Goal: Information Seeking & Learning: Learn about a topic

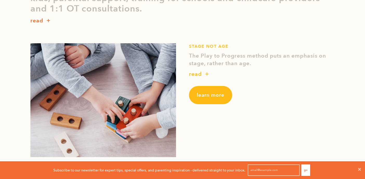
scroll to position [176, 0]
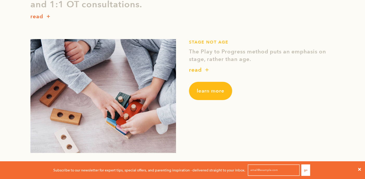
click at [359, 168] on icon at bounding box center [360, 169] width 4 height 4
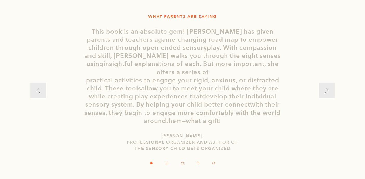
scroll to position [939, 0]
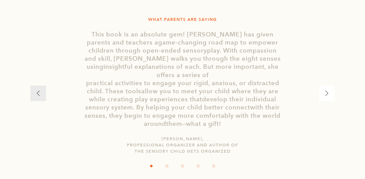
click at [330, 92] on button "›" at bounding box center [327, 93] width 16 height 16
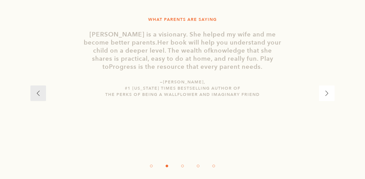
click at [329, 89] on button "›" at bounding box center [327, 93] width 16 height 16
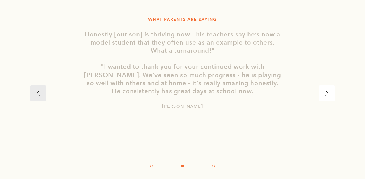
click at [329, 89] on button "›" at bounding box center [327, 93] width 16 height 16
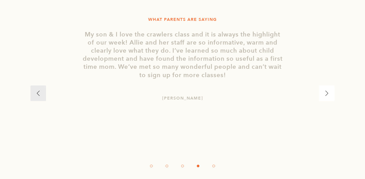
click at [329, 89] on button "›" at bounding box center [327, 93] width 16 height 16
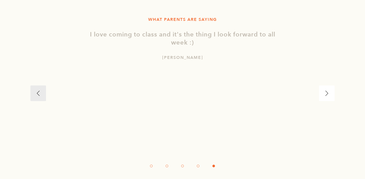
click at [326, 89] on button "›" at bounding box center [327, 93] width 16 height 16
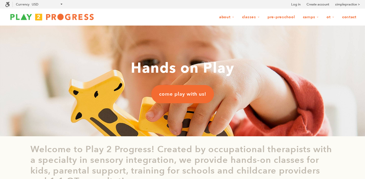
scroll to position [0, 0]
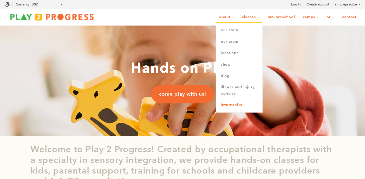
click at [229, 101] on link "Internships" at bounding box center [239, 104] width 46 height 11
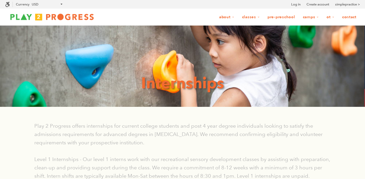
click at [279, 17] on link "Pre-Preschool" at bounding box center [281, 17] width 34 height 10
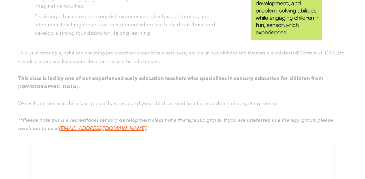
scroll to position [690, 0]
